Goal: Information Seeking & Learning: Learn about a topic

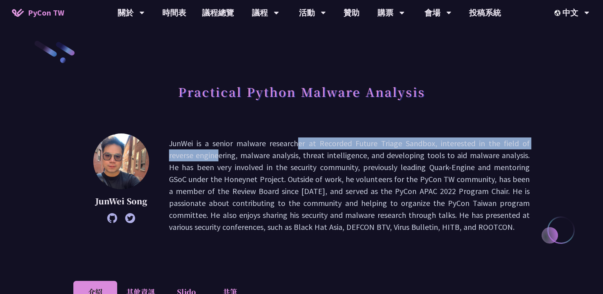
drag, startPoint x: 231, startPoint y: 148, endPoint x: 497, endPoint y: 146, distance: 266.7
click at [497, 146] on p "JunWei is a senior malware researcher at Recorded Future Triage Sandbox, intere…" at bounding box center [349, 186] width 361 height 96
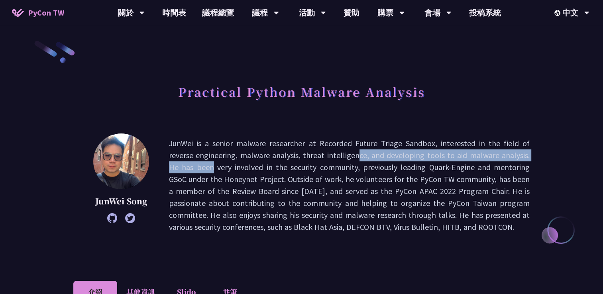
drag, startPoint x: 277, startPoint y: 156, endPoint x: 488, endPoint y: 155, distance: 211.3
click at [488, 155] on p "JunWei is a senior malware researcher at Recorded Future Triage Sandbox, intere…" at bounding box center [349, 186] width 361 height 96
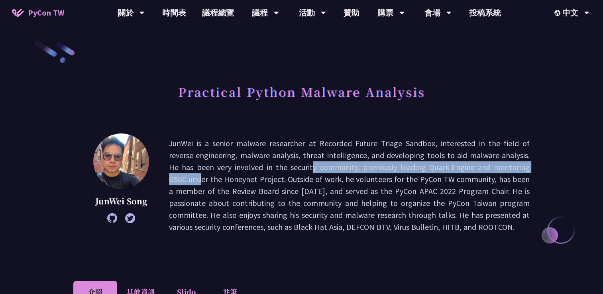
drag, startPoint x: 224, startPoint y: 170, endPoint x: 462, endPoint y: 167, distance: 238.0
click at [462, 167] on p "JunWei is a senior malware researcher at Recorded Future Triage Sandbox, intere…" at bounding box center [349, 186] width 361 height 96
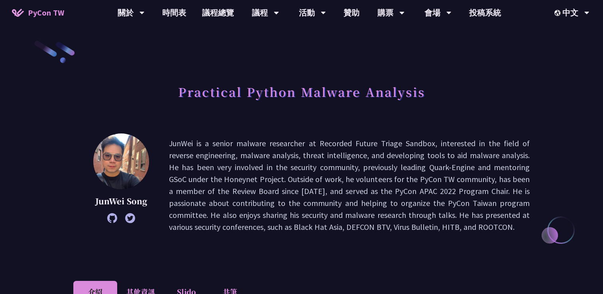
click at [308, 183] on p "JunWei is a senior malware researcher at Recorded Future Triage Sandbox, intere…" at bounding box center [349, 186] width 361 height 96
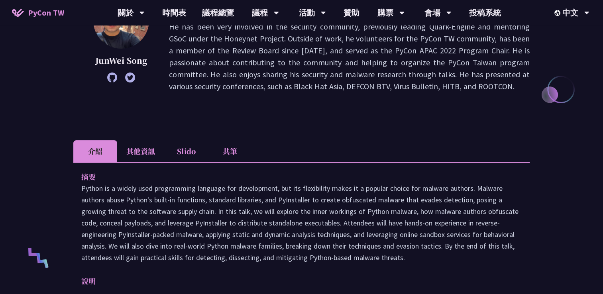
scroll to position [159, 0]
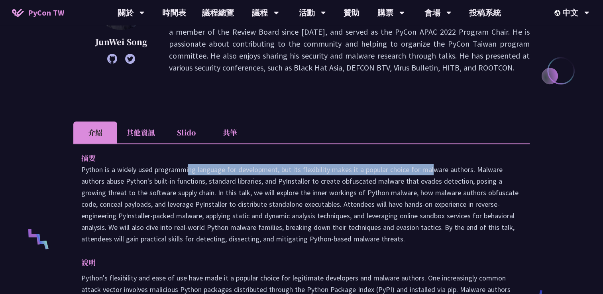
drag, startPoint x: 119, startPoint y: 170, endPoint x: 366, endPoint y: 168, distance: 247.5
click at [366, 168] on p "Python is a widely used programming language for development, but its flexibili…" at bounding box center [301, 204] width 440 height 81
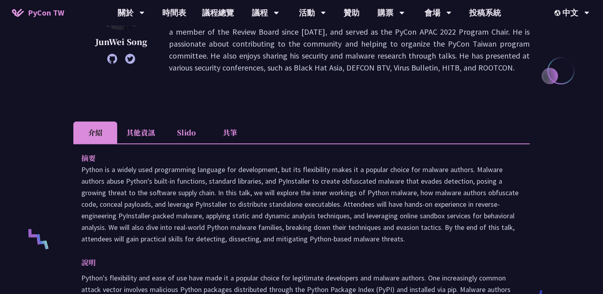
click at [410, 176] on p "Python is a widely used programming language for development, but its flexibili…" at bounding box center [301, 204] width 440 height 81
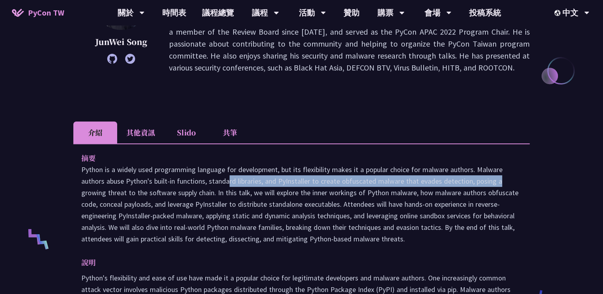
drag, startPoint x: 168, startPoint y: 181, endPoint x: 437, endPoint y: 185, distance: 269.1
click at [437, 185] on p "Python is a widely used programming language for development, but its flexibili…" at bounding box center [301, 204] width 440 height 81
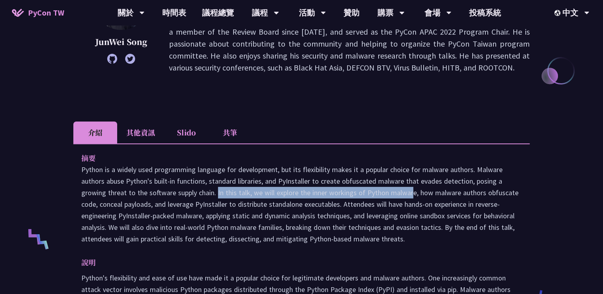
drag, startPoint x: 160, startPoint y: 195, endPoint x: 343, endPoint y: 196, distance: 183.0
click at [343, 196] on p "Python is a widely used programming language for development, but its flexibili…" at bounding box center [301, 204] width 440 height 81
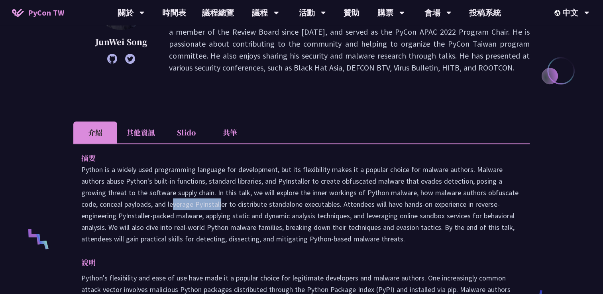
drag, startPoint x: 112, startPoint y: 204, endPoint x: 158, endPoint y: 203, distance: 46.2
click at [158, 203] on p "Python is a widely used programming language for development, but its flexibili…" at bounding box center [301, 204] width 440 height 81
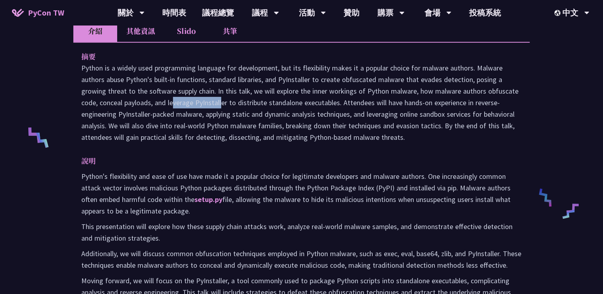
scroll to position [279, 0]
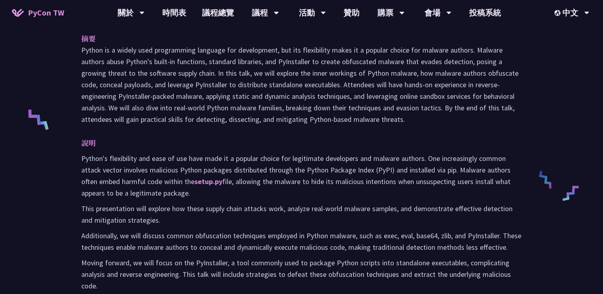
click at [213, 194] on p "Python's flexibility and ease of use have made it a popular choice for legitima…" at bounding box center [301, 176] width 440 height 46
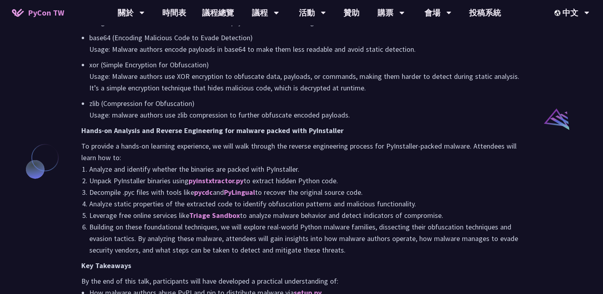
scroll to position [757, 0]
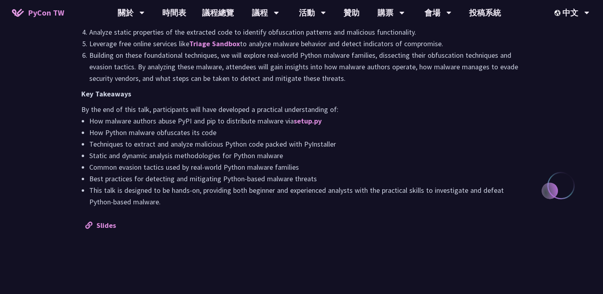
click at [172, 127] on li "How malware authors abuse PyPI and pip to distribute malware via setup.py" at bounding box center [305, 121] width 432 height 12
